Goal: Navigation & Orientation: Find specific page/section

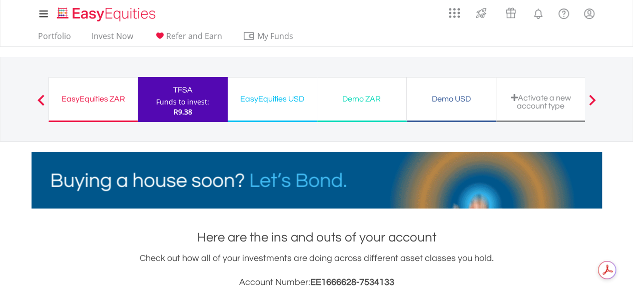
drag, startPoint x: 640, startPoint y: 94, endPoint x: 633, endPoint y: 89, distance: 9.0
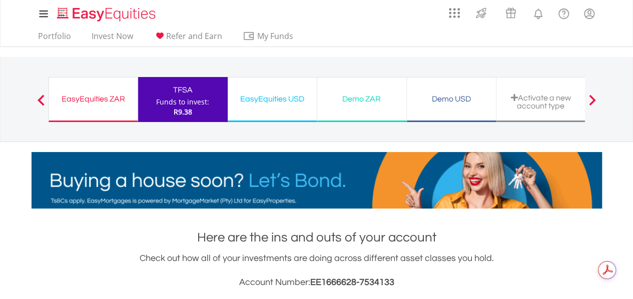
click at [44, 95] on span at bounding box center [41, 100] width 7 height 11
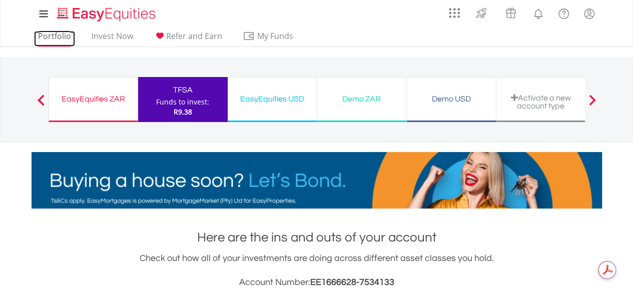
click at [57, 34] on link "Portfolio" at bounding box center [54, 39] width 41 height 16
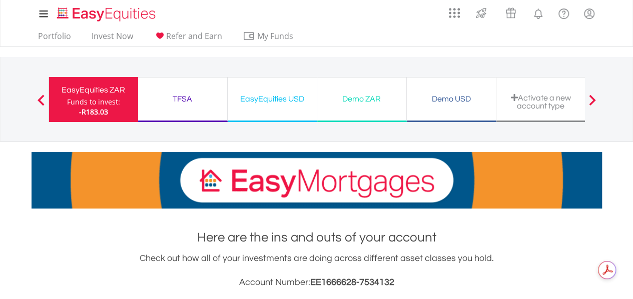
scroll to position [96, 190]
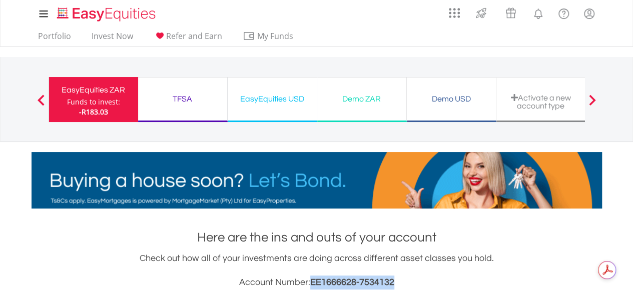
drag, startPoint x: 394, startPoint y: 282, endPoint x: 313, endPoint y: 283, distance: 81.6
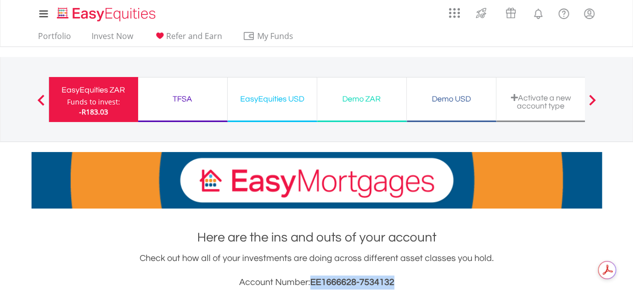
click at [313, 283] on span "EE1666628-7534132" at bounding box center [352, 283] width 84 height 10
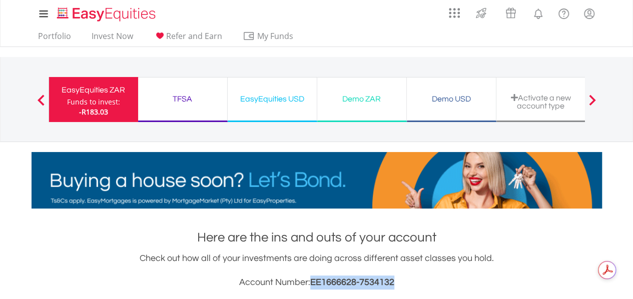
copy span "EE1666628-7534132"
